Goal: Transaction & Acquisition: Purchase product/service

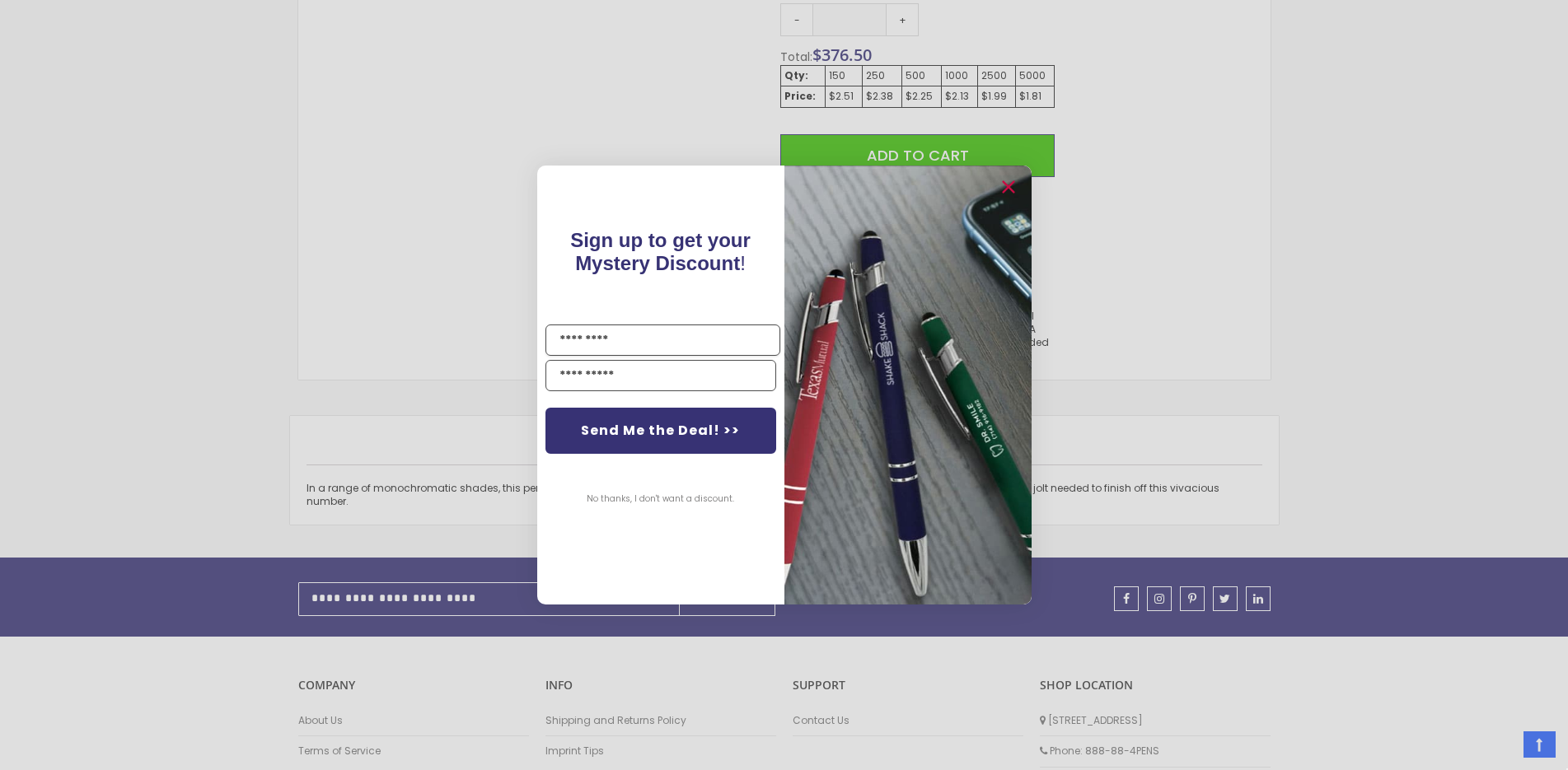
scroll to position [1112, 0]
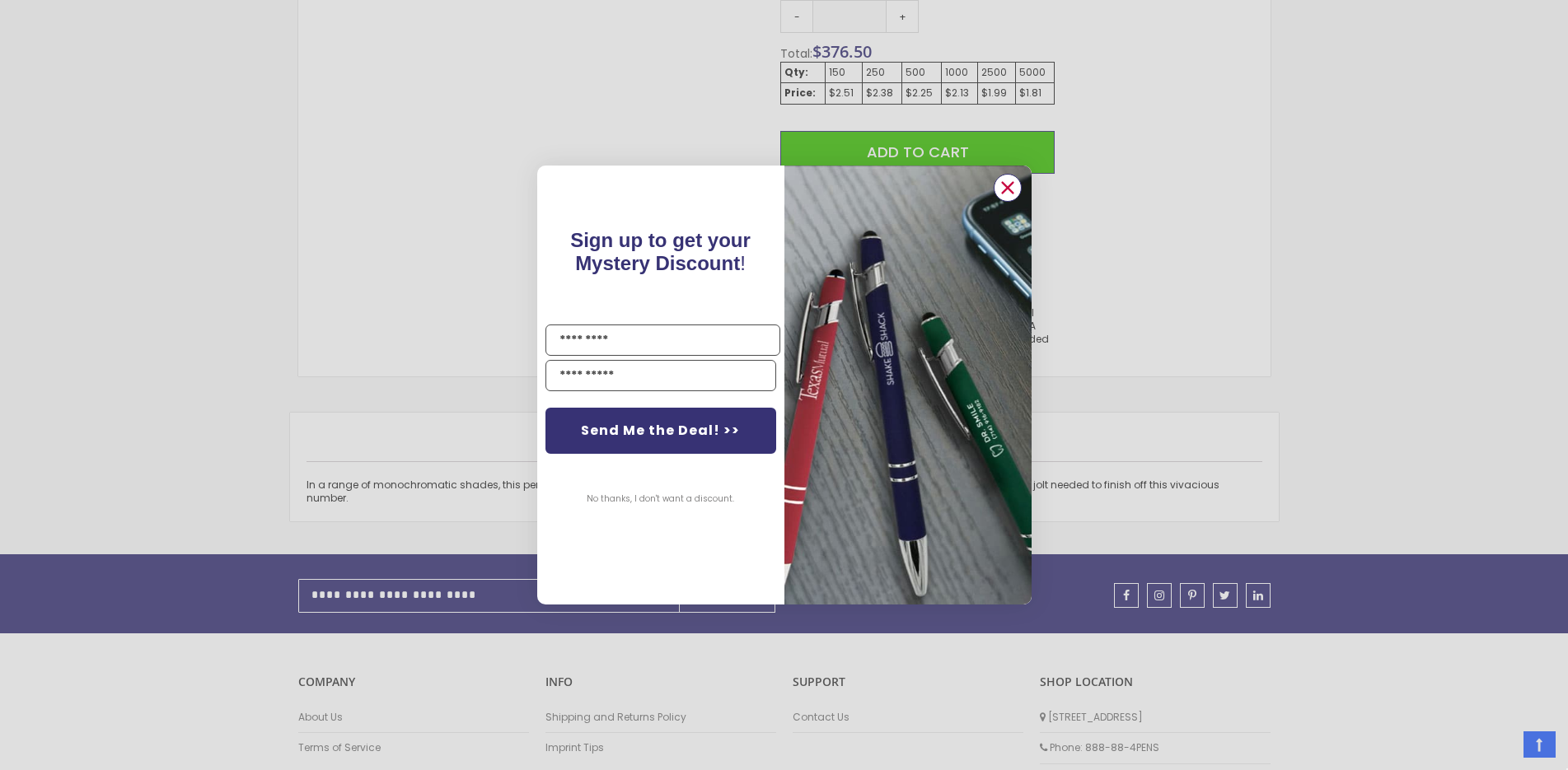
click at [1004, 190] on icon "Close dialog" at bounding box center [1006, 187] width 10 height 10
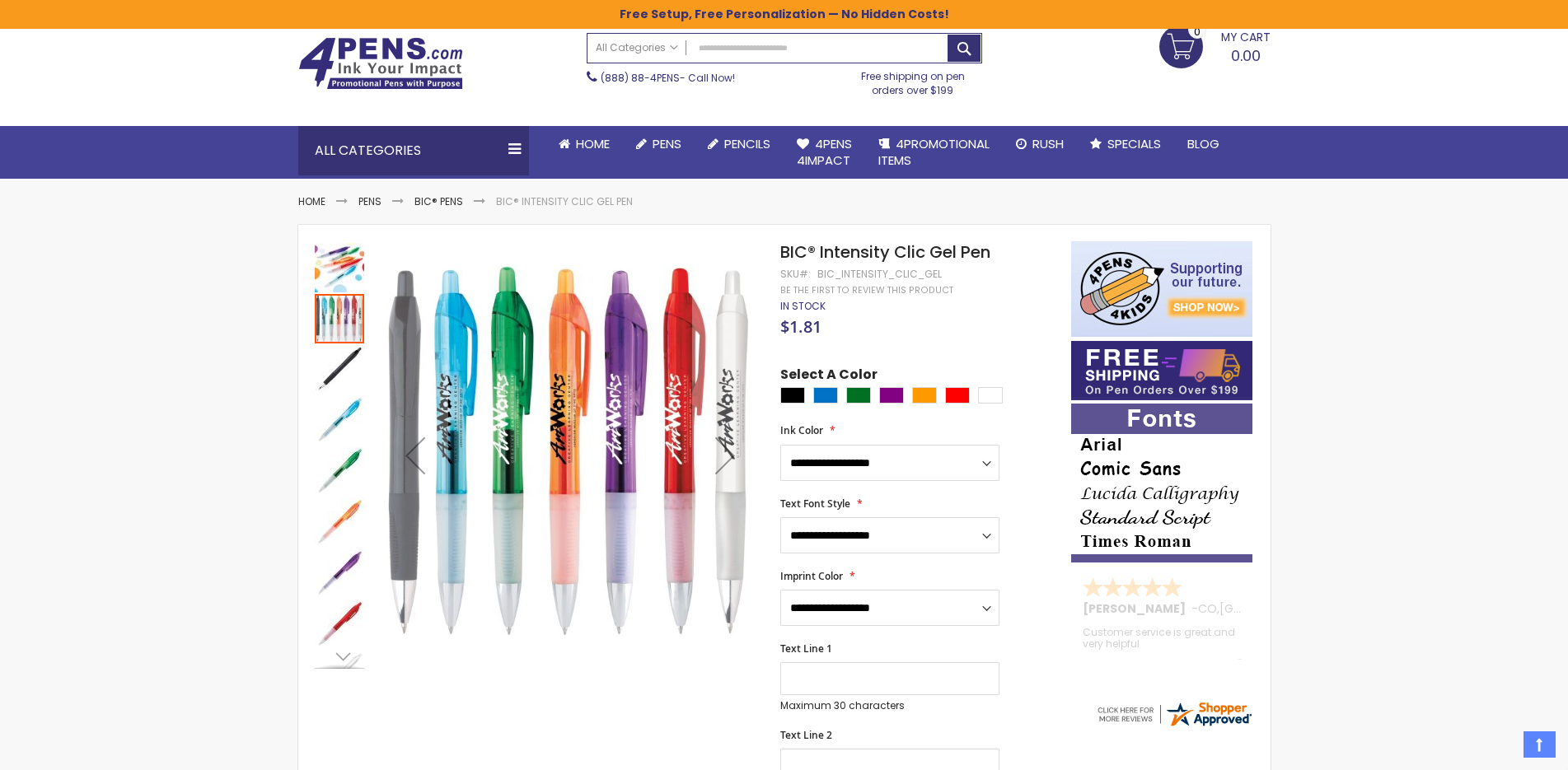
scroll to position [47, 0]
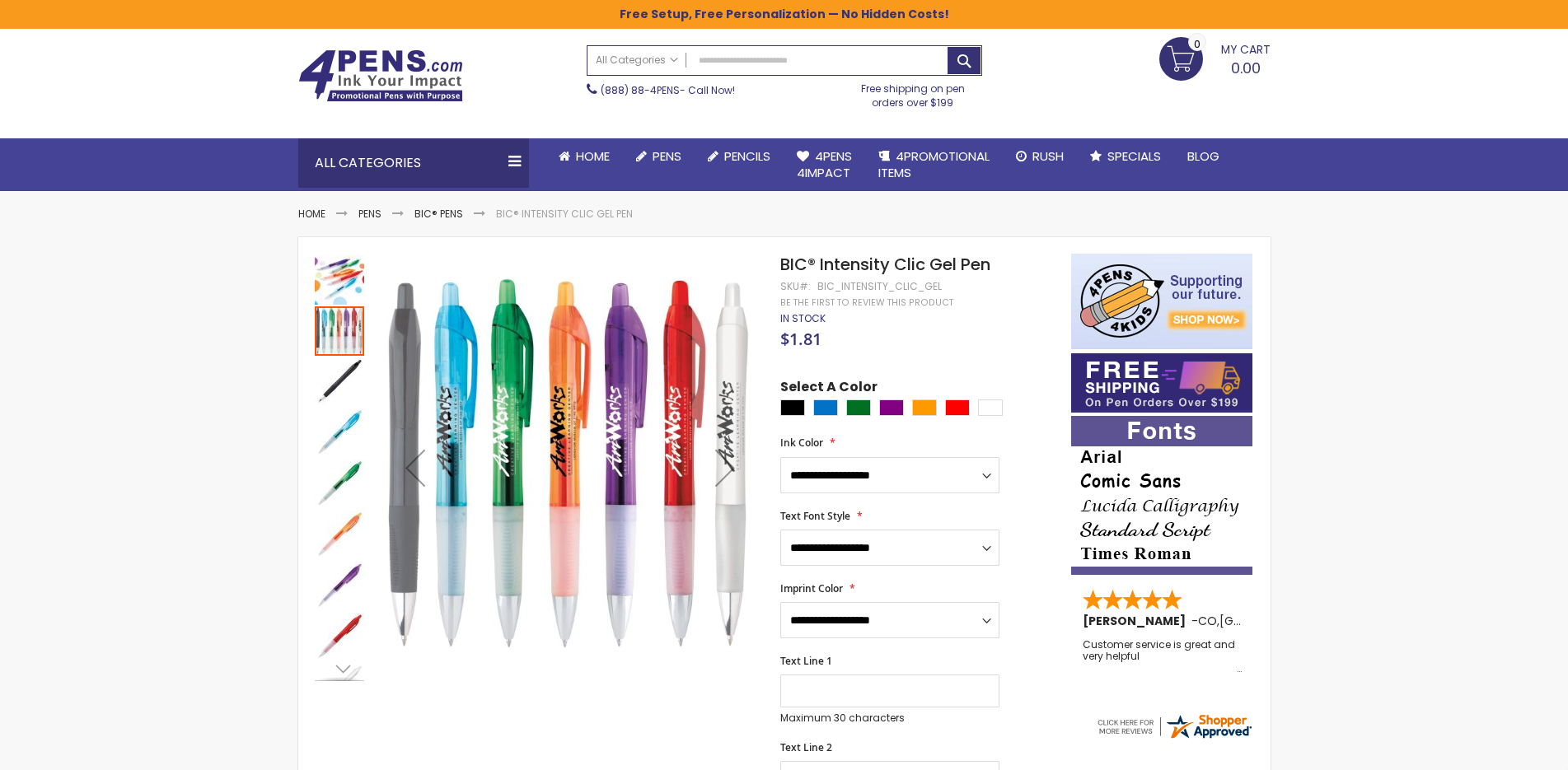
click at [340, 380] on img "BIC® Intensity Clic Gel Pen" at bounding box center [340, 383] width 50 height 49
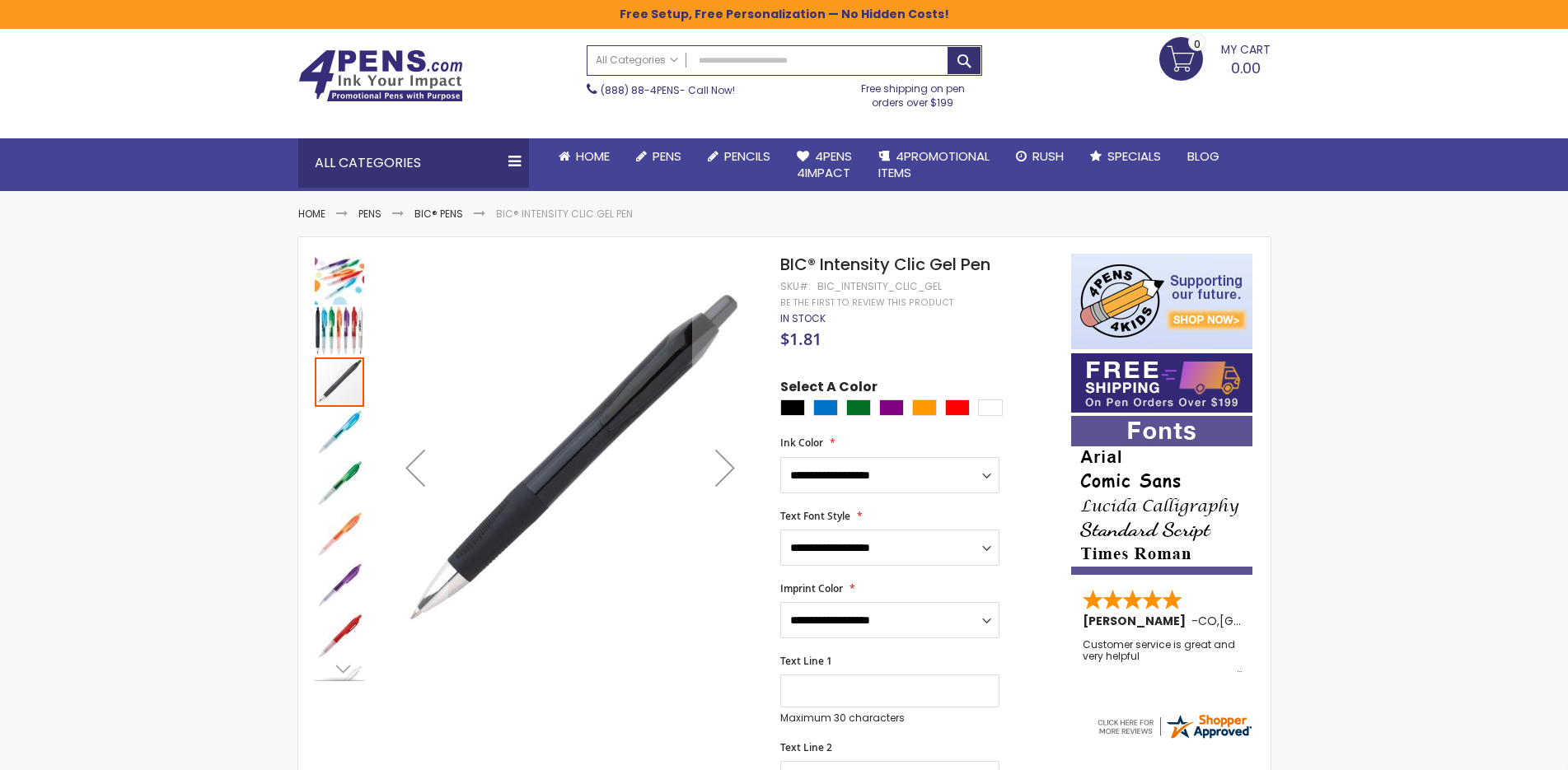
click at [335, 438] on img "BIC® Intensity Clic Gel Pen" at bounding box center [340, 433] width 50 height 49
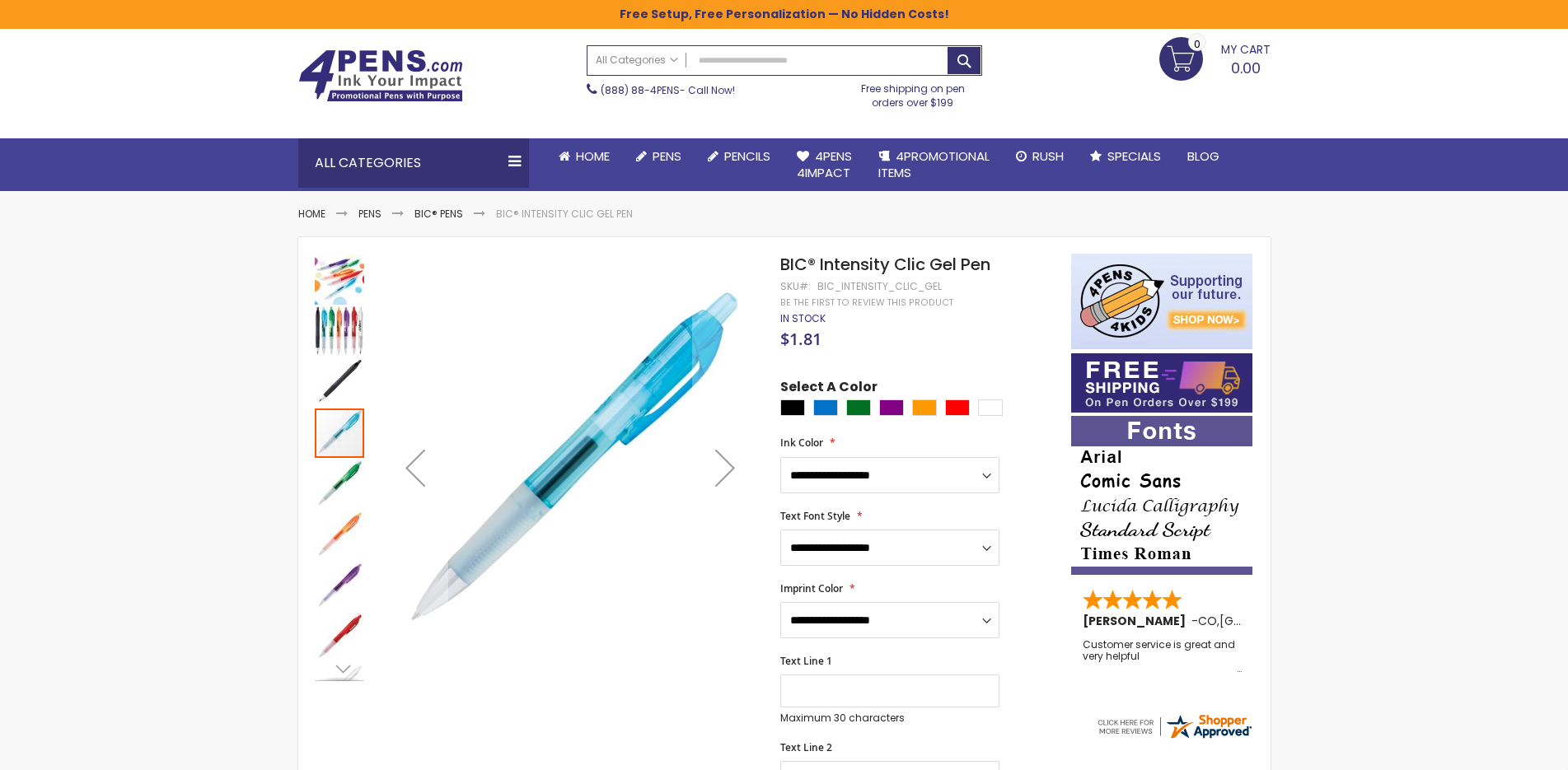
click at [346, 480] on img "BIC® Intensity Clic Gel Pen" at bounding box center [340, 484] width 50 height 49
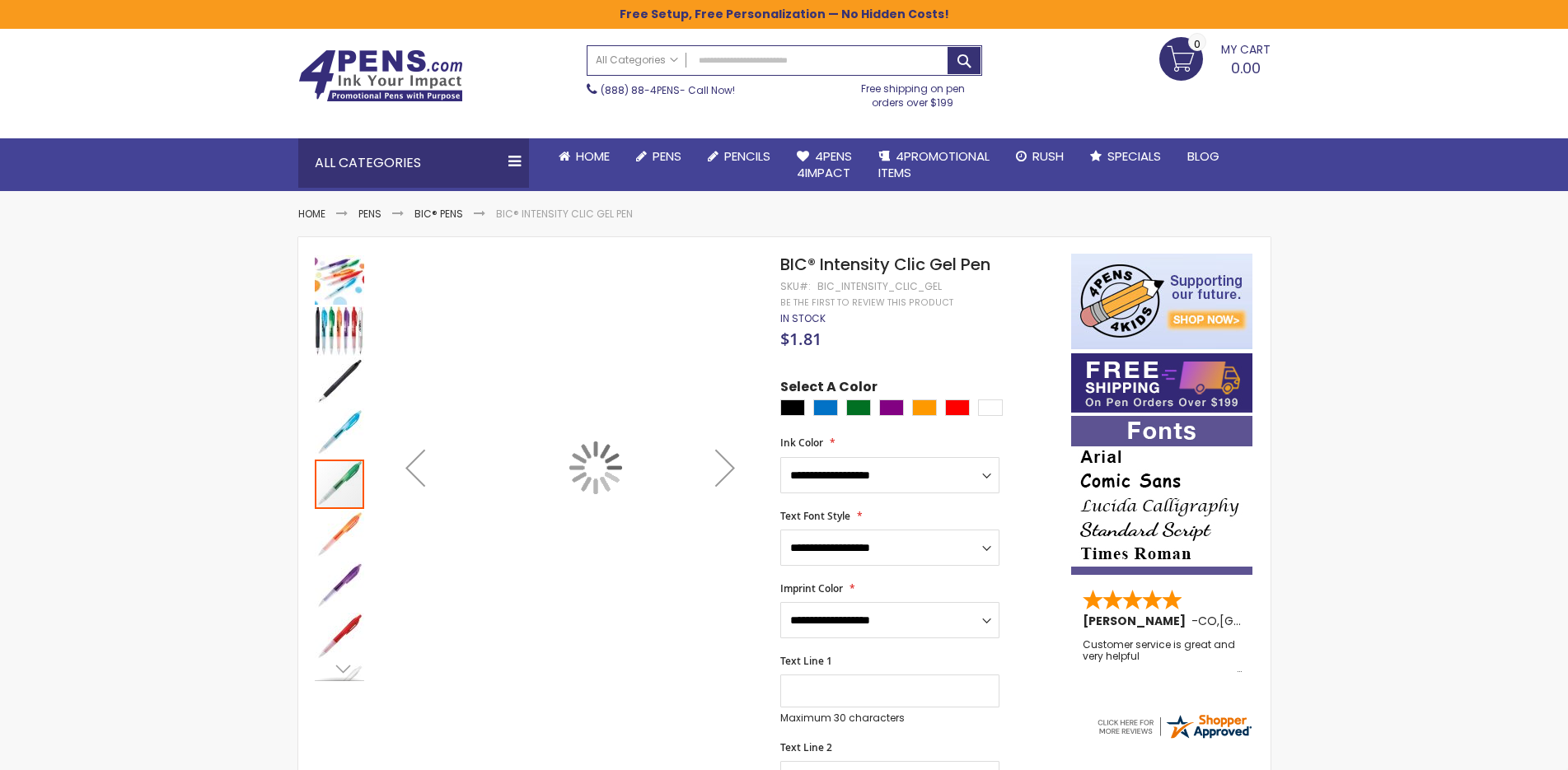
click at [347, 543] on img "BIC® Intensity Clic Gel Pen" at bounding box center [340, 536] width 50 height 49
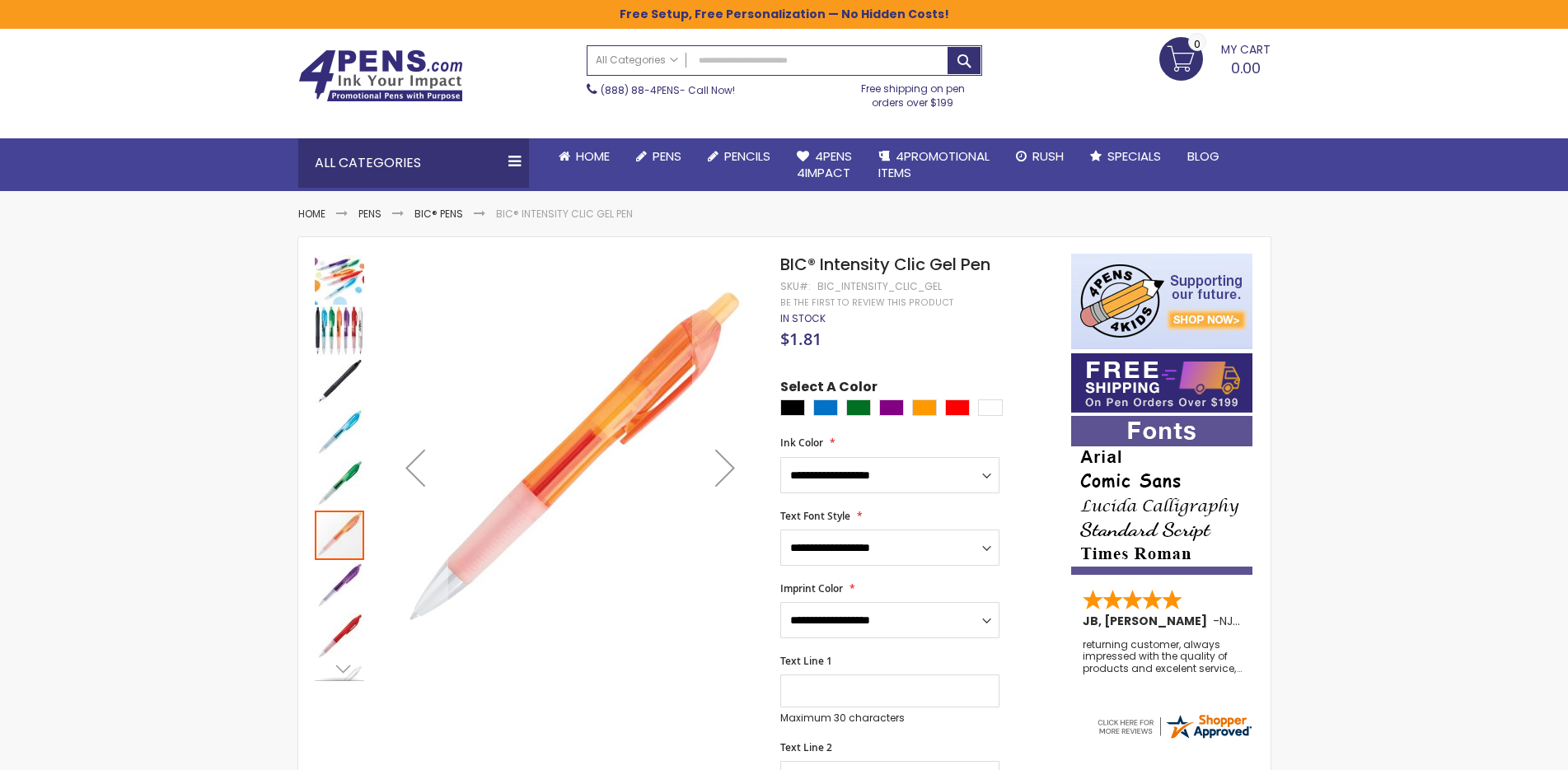
click at [341, 588] on img "BIC® Intensity Clic Gel Pen" at bounding box center [340, 586] width 50 height 49
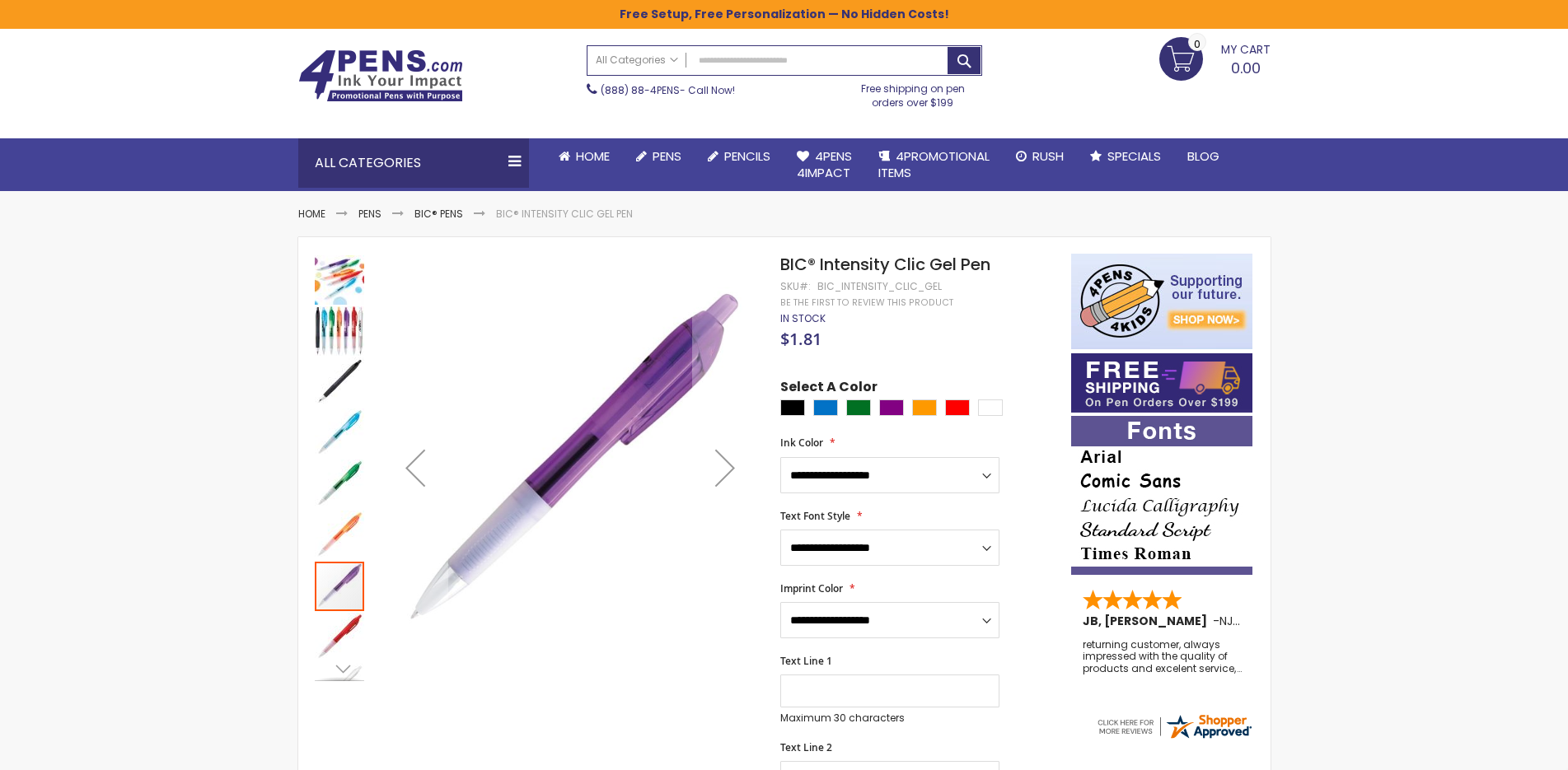
click at [344, 654] on img "BIC® Intensity Clic Gel Pen" at bounding box center [340, 638] width 50 height 49
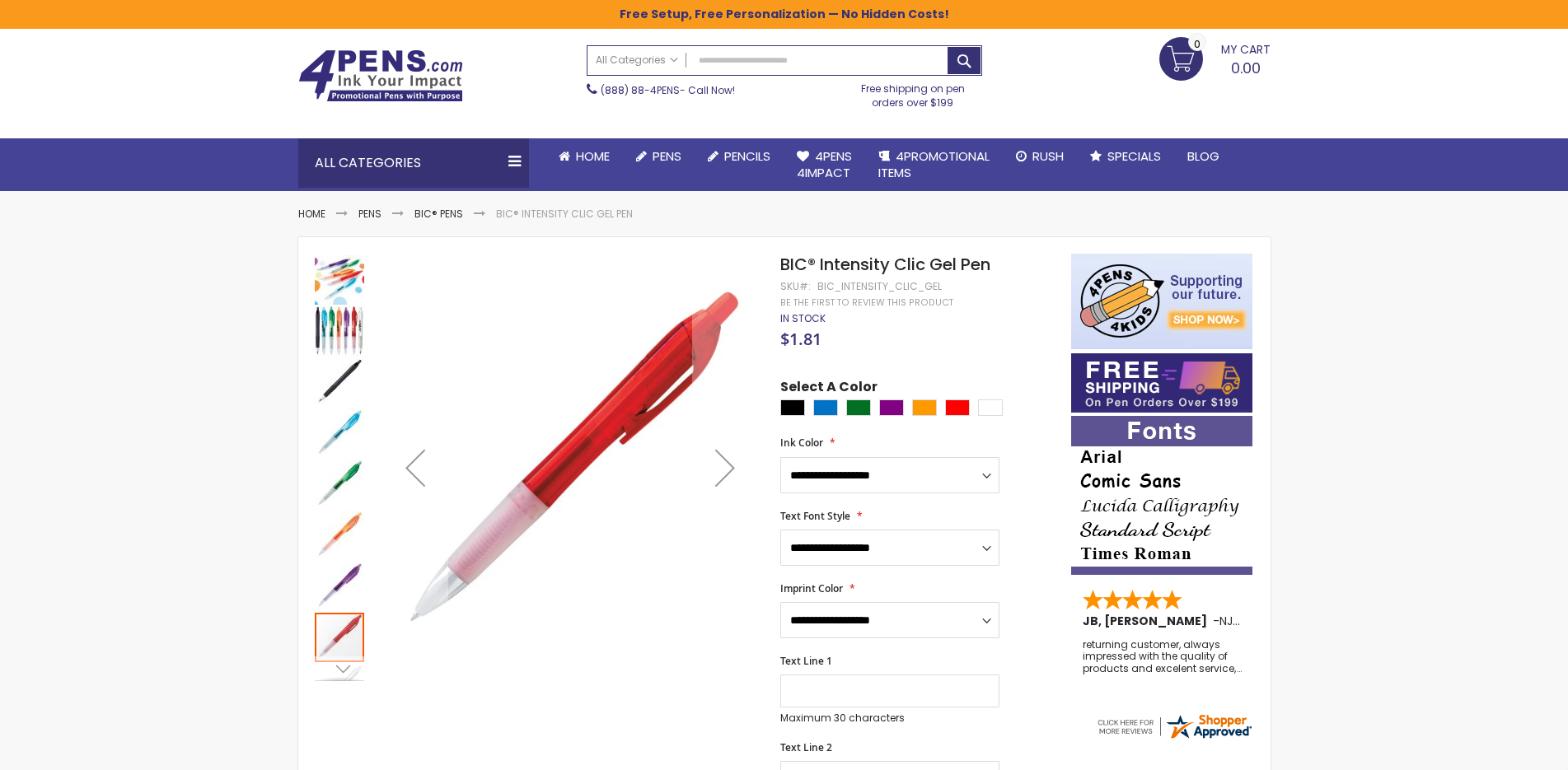
click at [341, 671] on div "Next" at bounding box center [340, 669] width 25 height 25
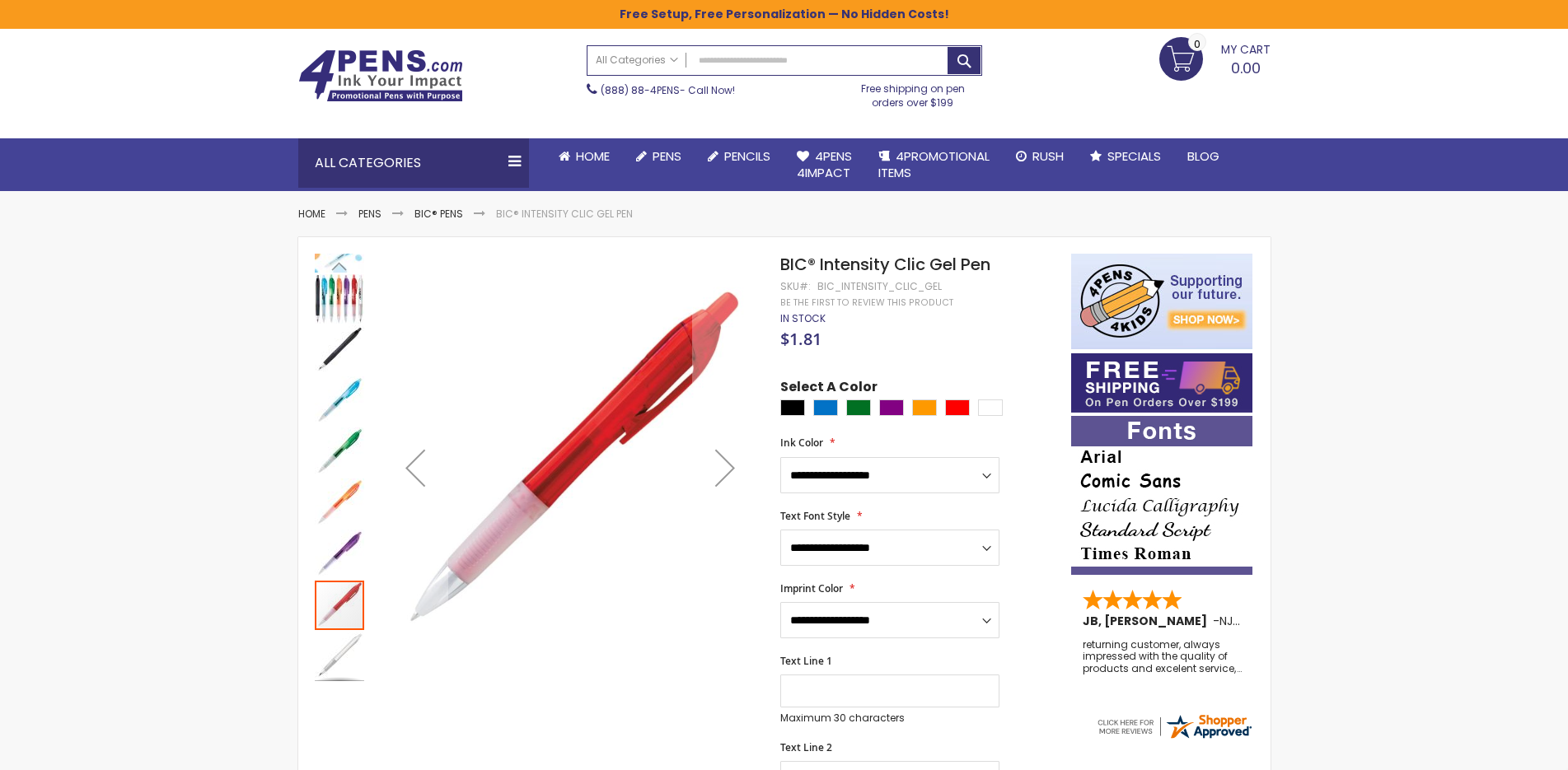
click at [340, 640] on img "BIC® Intensity Clic Gel Pen" at bounding box center [340, 657] width 50 height 49
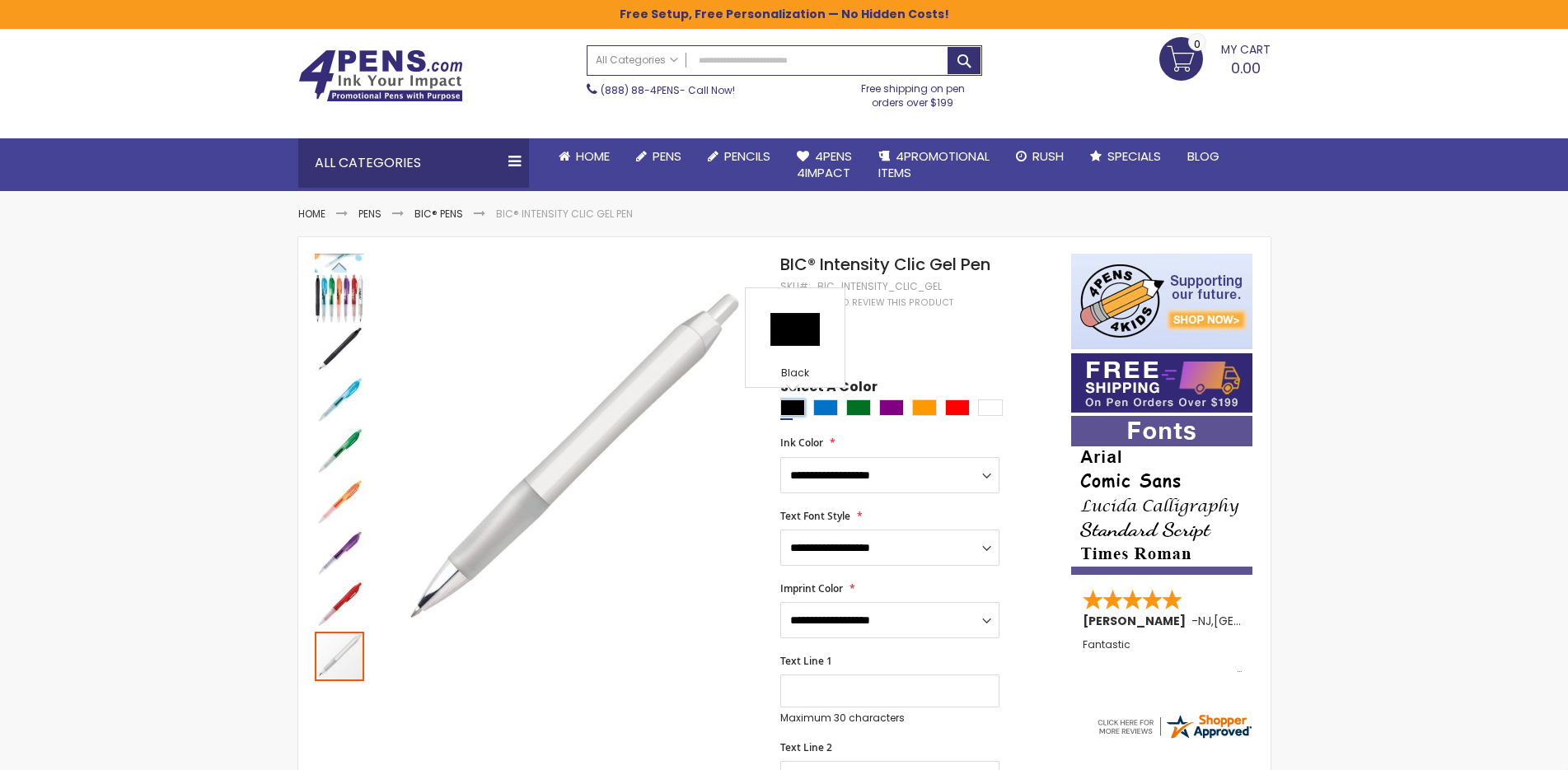
click at [799, 410] on div "Black" at bounding box center [793, 407] width 25 height 16
type input "****"
